Goal: Task Accomplishment & Management: Manage account settings

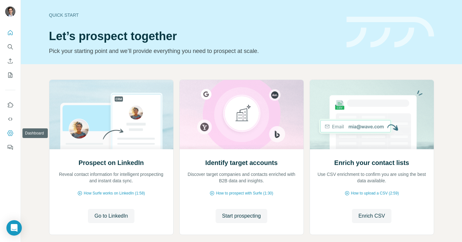
click at [11, 131] on icon "Dashboard" at bounding box center [10, 133] width 6 height 6
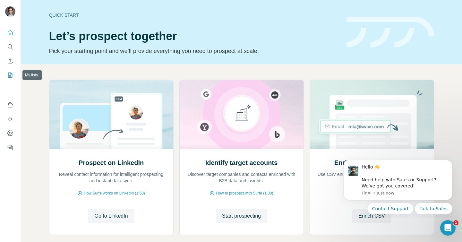
click at [10, 74] on icon "My lists" at bounding box center [10, 75] width 6 height 6
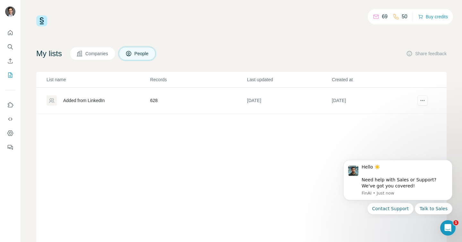
click at [91, 56] on span "Companies" at bounding box center [96, 53] width 23 height 6
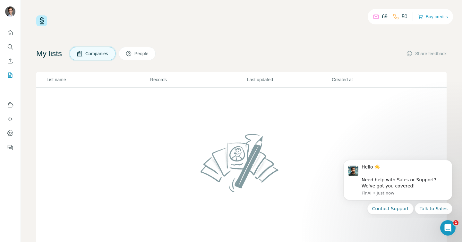
click at [140, 54] on span "People" at bounding box center [141, 53] width 15 height 6
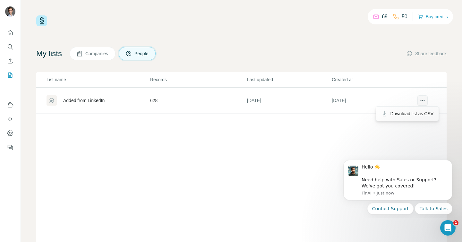
click at [421, 100] on icon "actions" at bounding box center [422, 100] width 6 height 6
click at [303, 145] on div "List name Records Last updated Created at Added from LinkedIn 628 [DATE] [DATE]" at bounding box center [241, 158] width 410 height 173
click at [139, 59] on button "People" at bounding box center [137, 53] width 37 height 13
click at [87, 103] on div "Added from LinkedIn" at bounding box center [83, 100] width 41 height 6
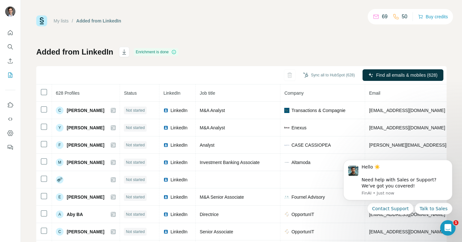
click at [232, 25] on div "My lists / Added from LinkedIn 69 50 Buy credits" at bounding box center [241, 20] width 410 height 11
